Goal: Transaction & Acquisition: Obtain resource

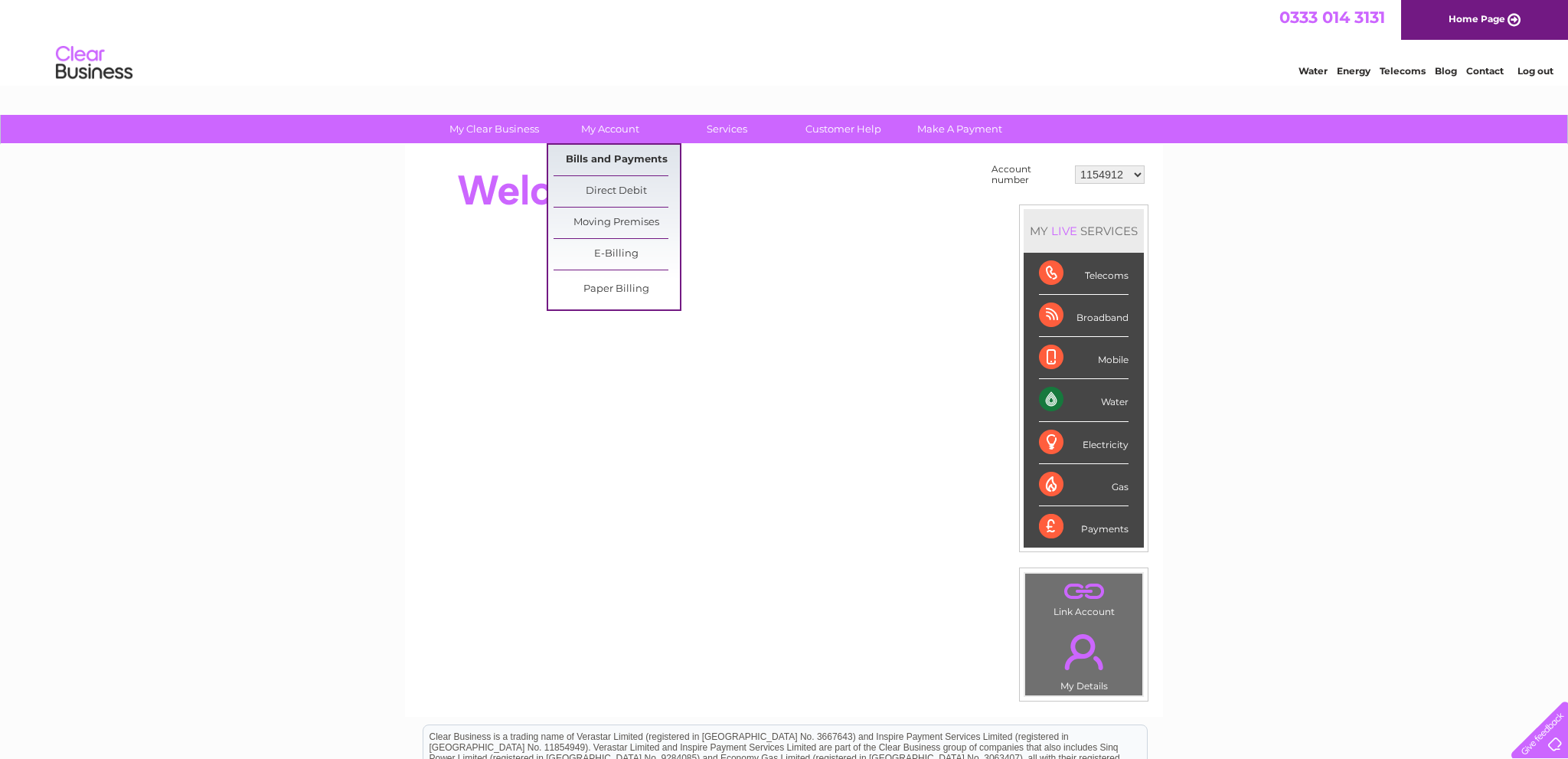
click at [612, 156] on link "Bills and Payments" at bounding box center [616, 160] width 126 height 30
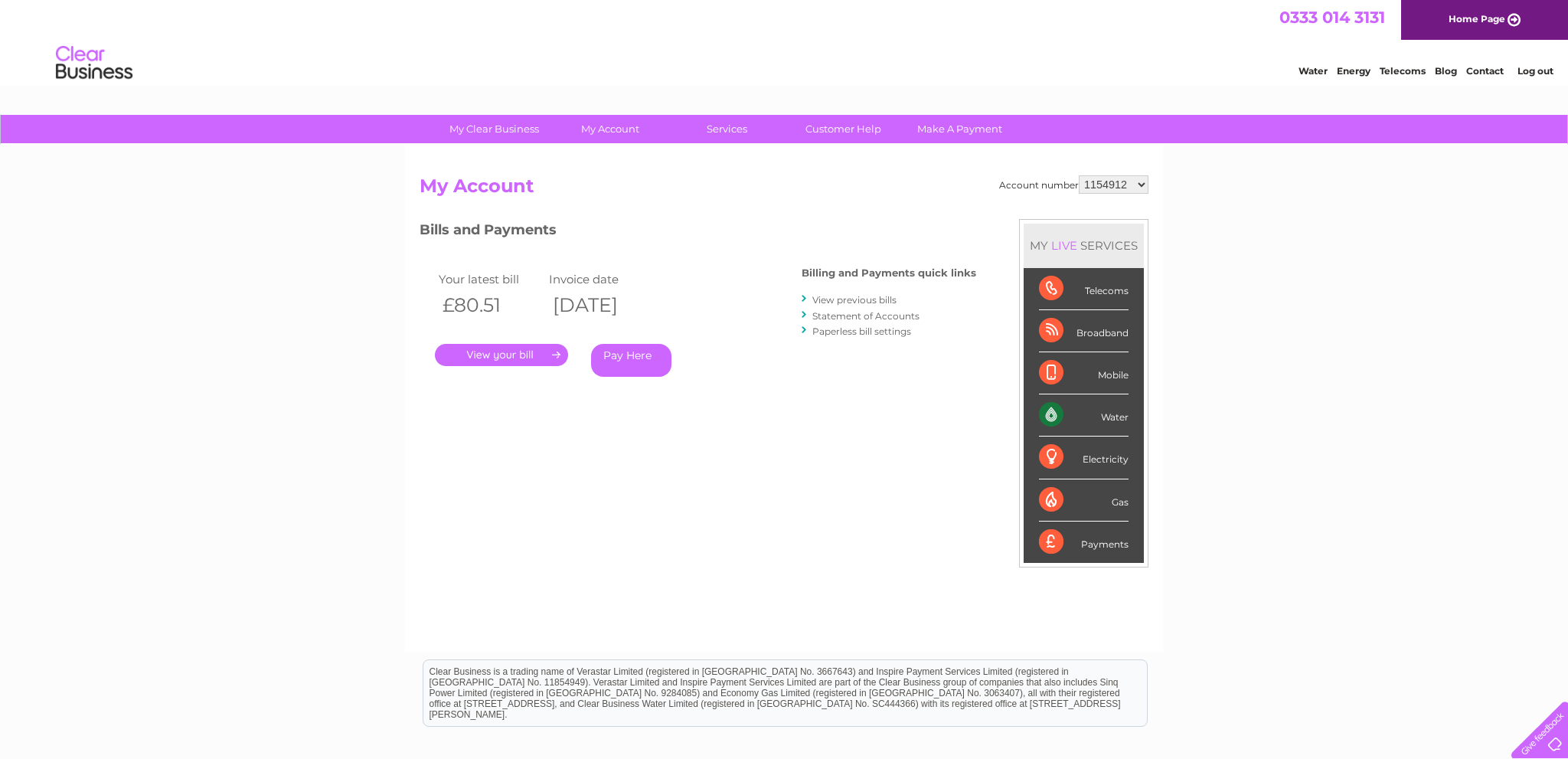
click at [488, 354] on link "." at bounding box center [501, 354] width 133 height 22
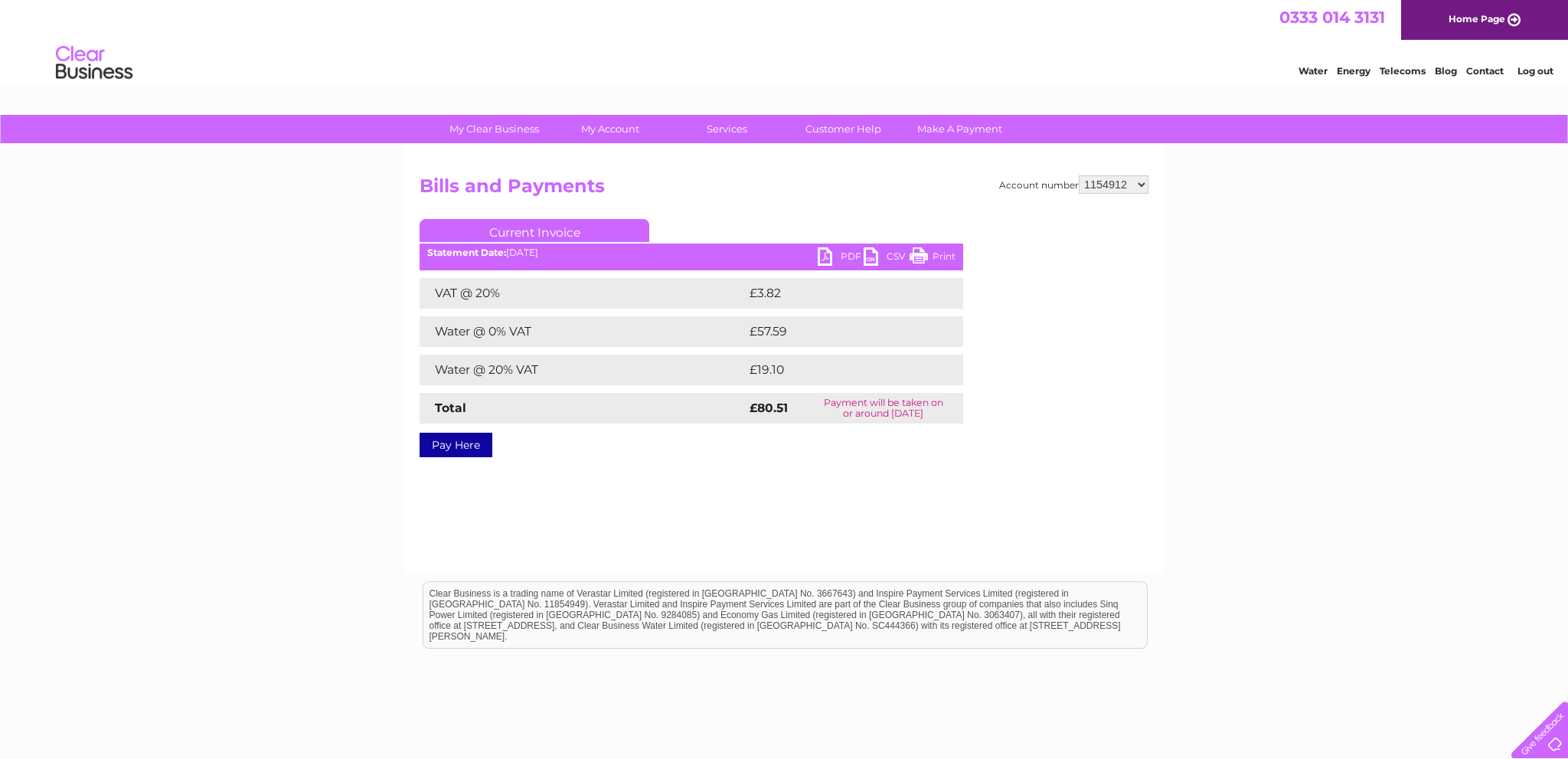
click at [826, 258] on link "PDF" at bounding box center [840, 258] width 46 height 22
click at [1079, 175] on select "1154912 30285225" at bounding box center [1114, 184] width 70 height 19
select select "30285225"
click option "30285225" at bounding box center [0, 0] width 0 height 0
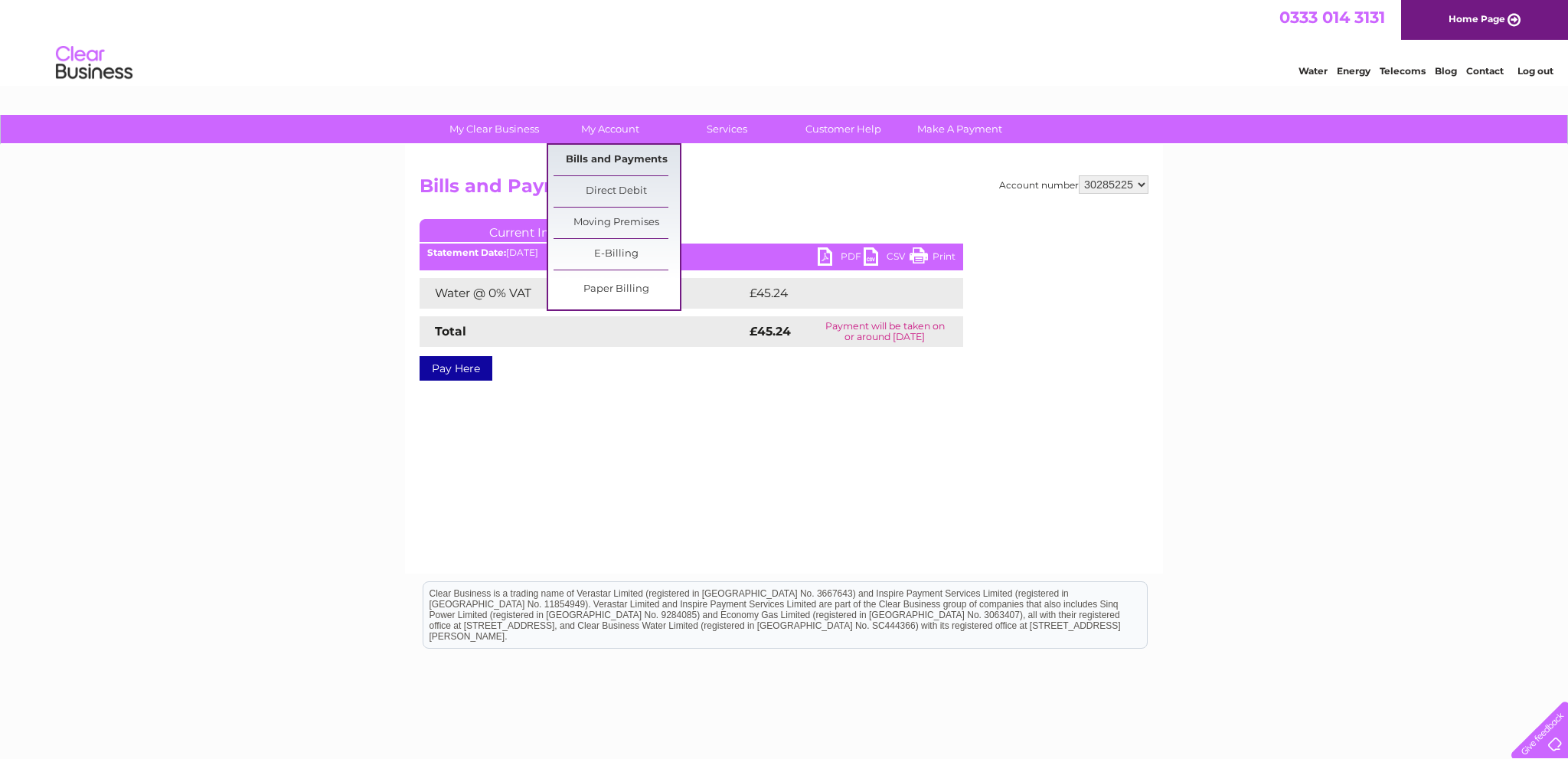
click at [621, 158] on link "Bills and Payments" at bounding box center [616, 160] width 126 height 30
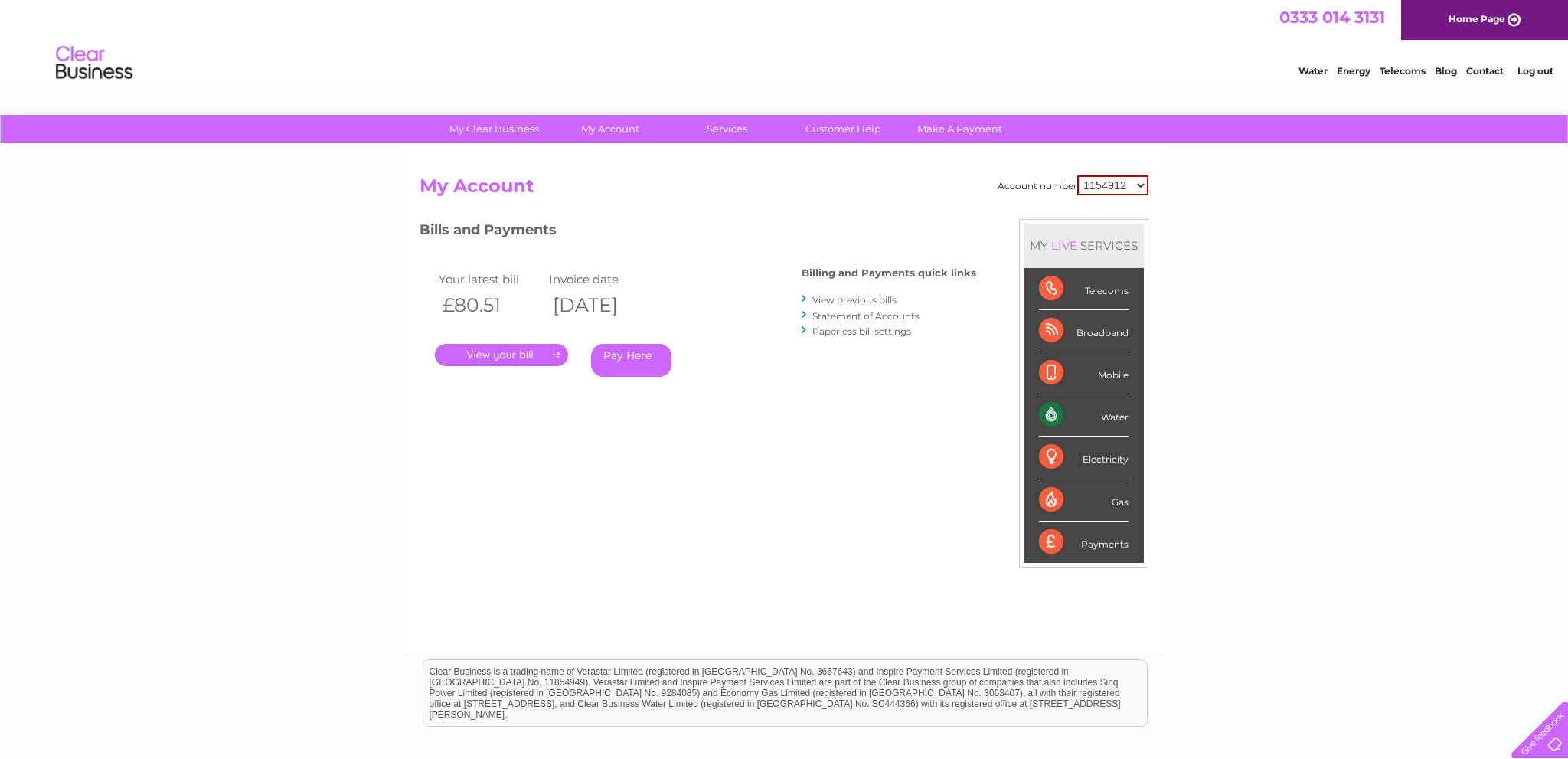
click at [492, 361] on link "." at bounding box center [501, 354] width 133 height 22
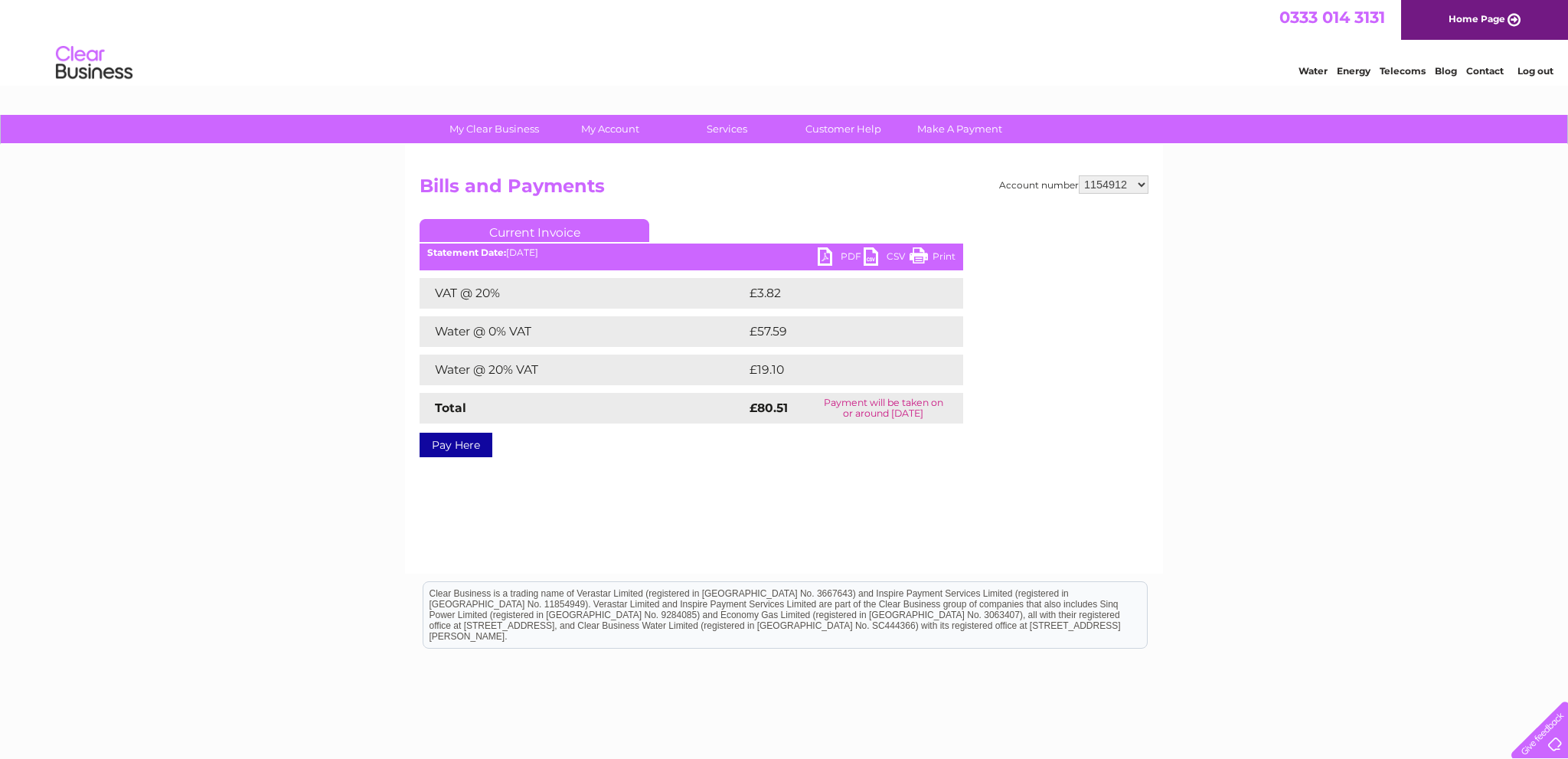
click at [837, 252] on link "PDF" at bounding box center [840, 258] width 46 height 22
click at [1079, 175] on select "1154912 30285225" at bounding box center [1114, 184] width 70 height 19
select select "30285225"
click option "30285225" at bounding box center [0, 0] width 0 height 0
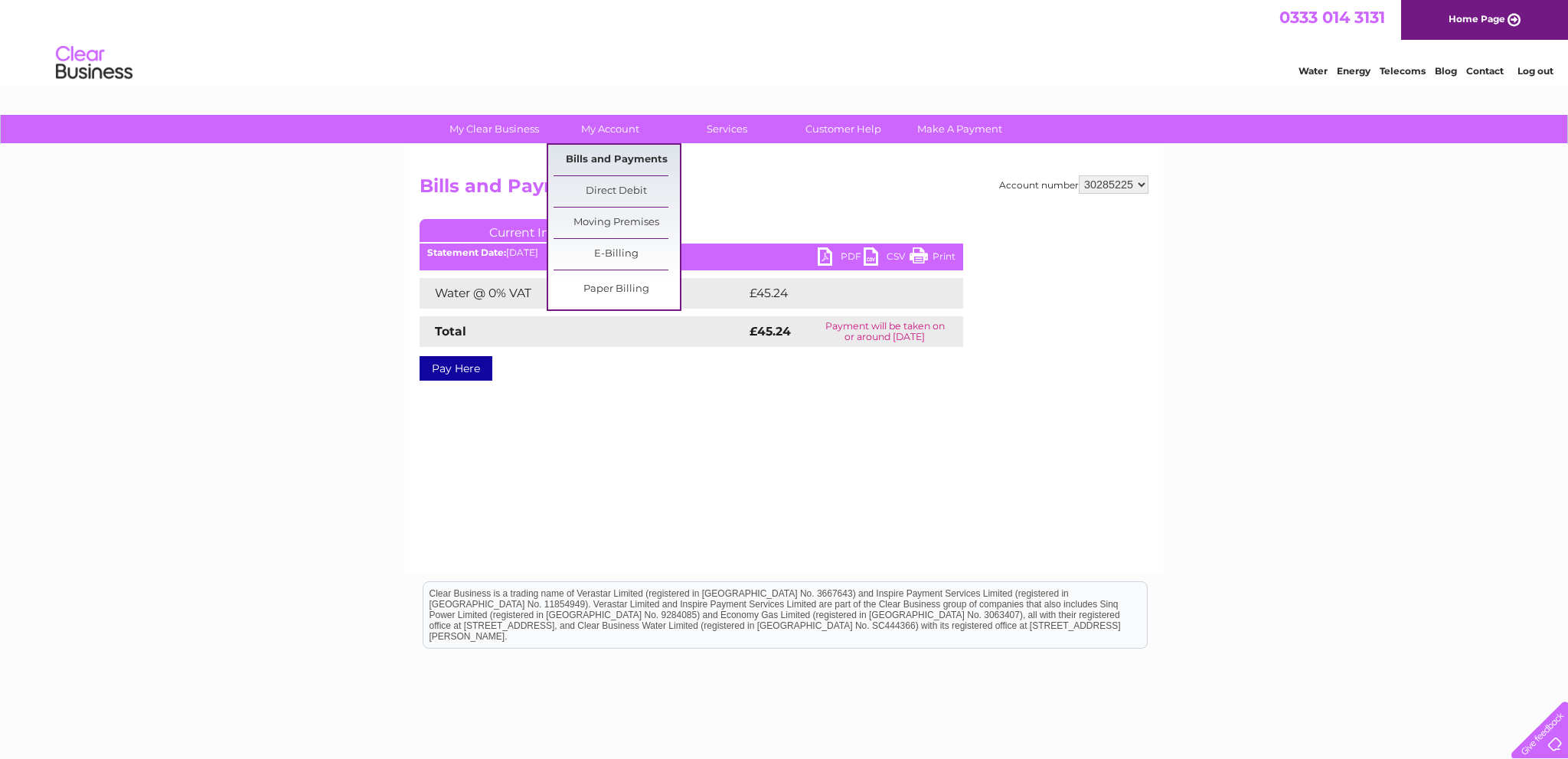
click at [619, 157] on link "Bills and Payments" at bounding box center [616, 160] width 126 height 30
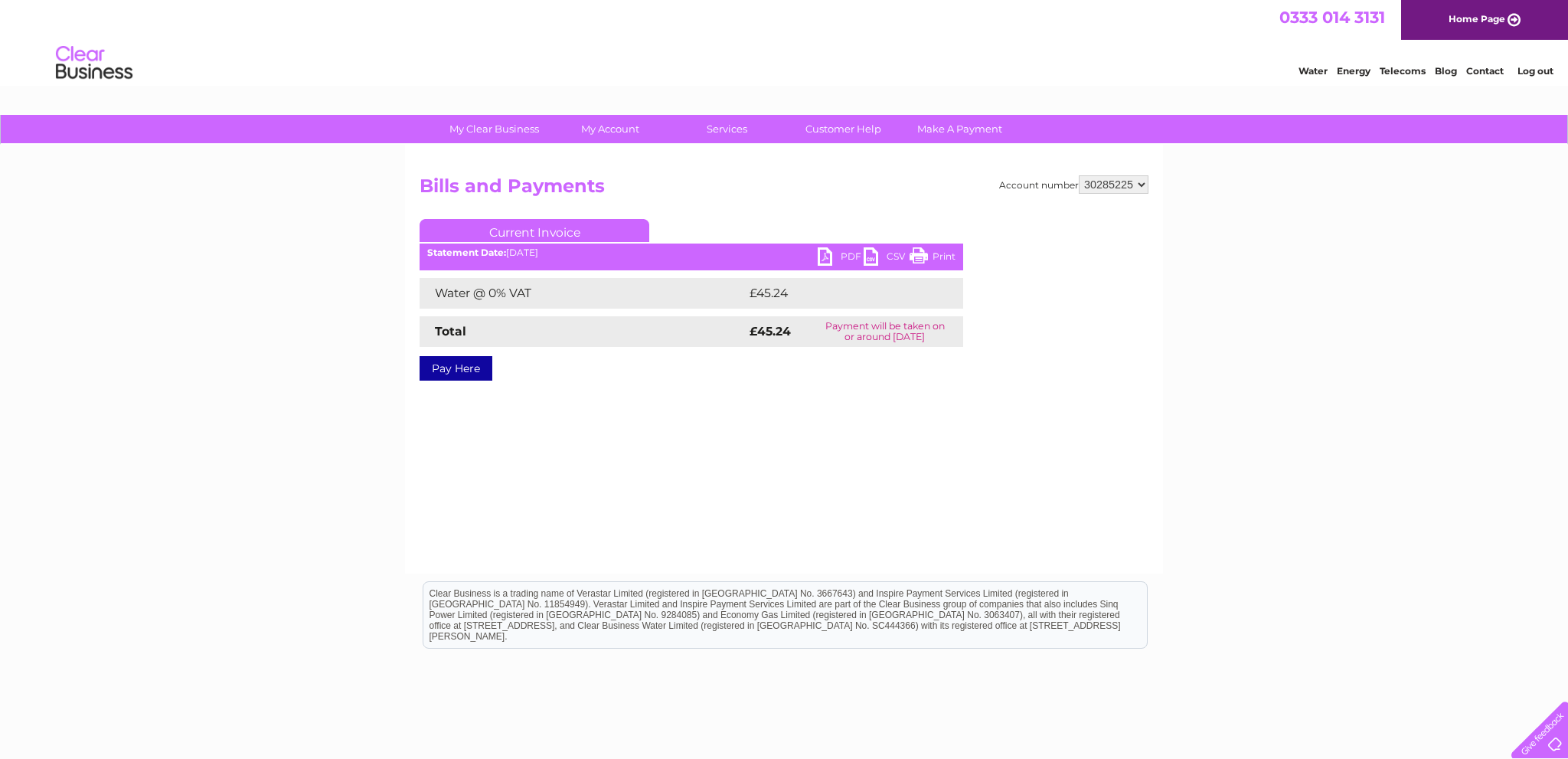
click at [835, 253] on link "PDF" at bounding box center [840, 258] width 46 height 22
